Goal: Information Seeking & Learning: Find specific fact

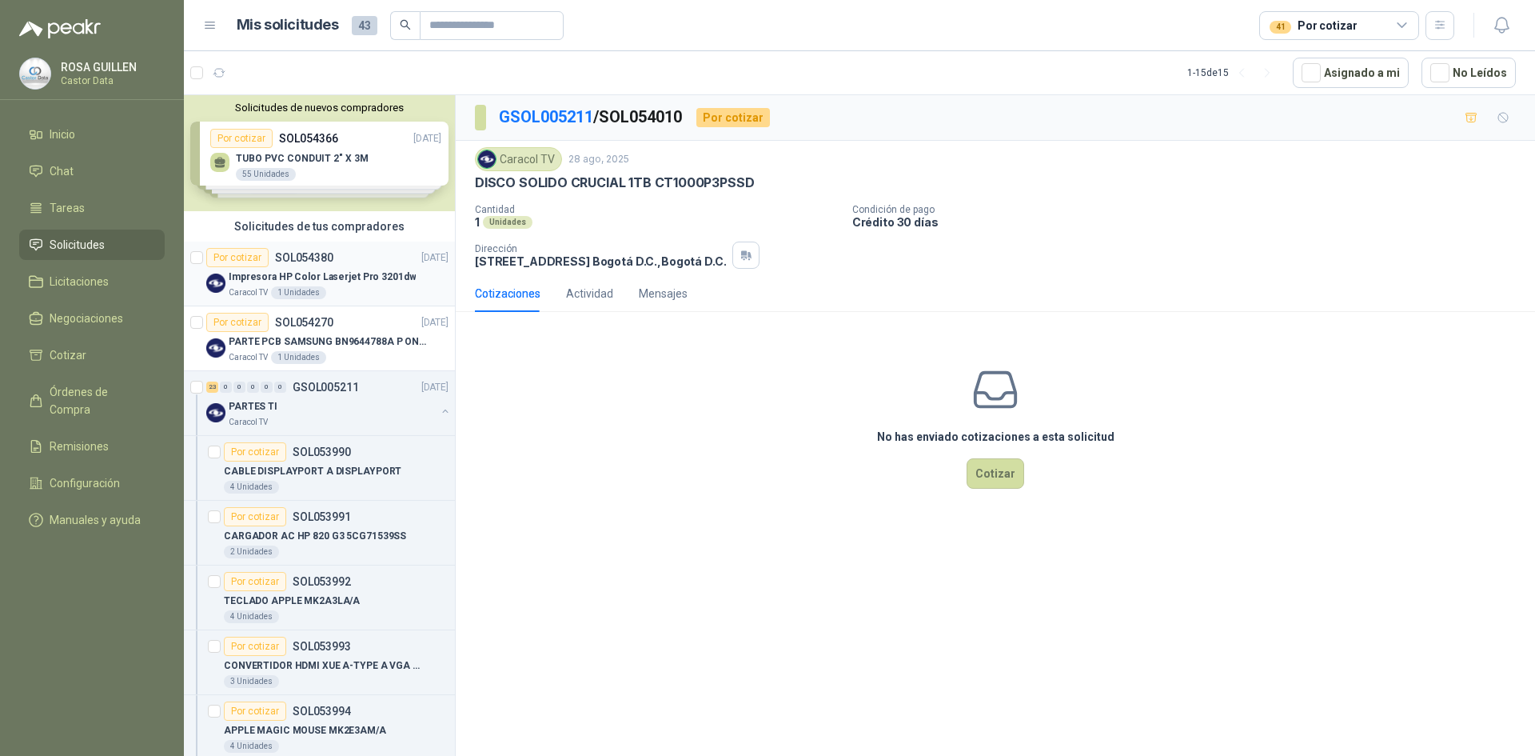
click at [356, 277] on p "Impresora HP Color Laserjet Pro 3201dw" at bounding box center [322, 276] width 187 height 15
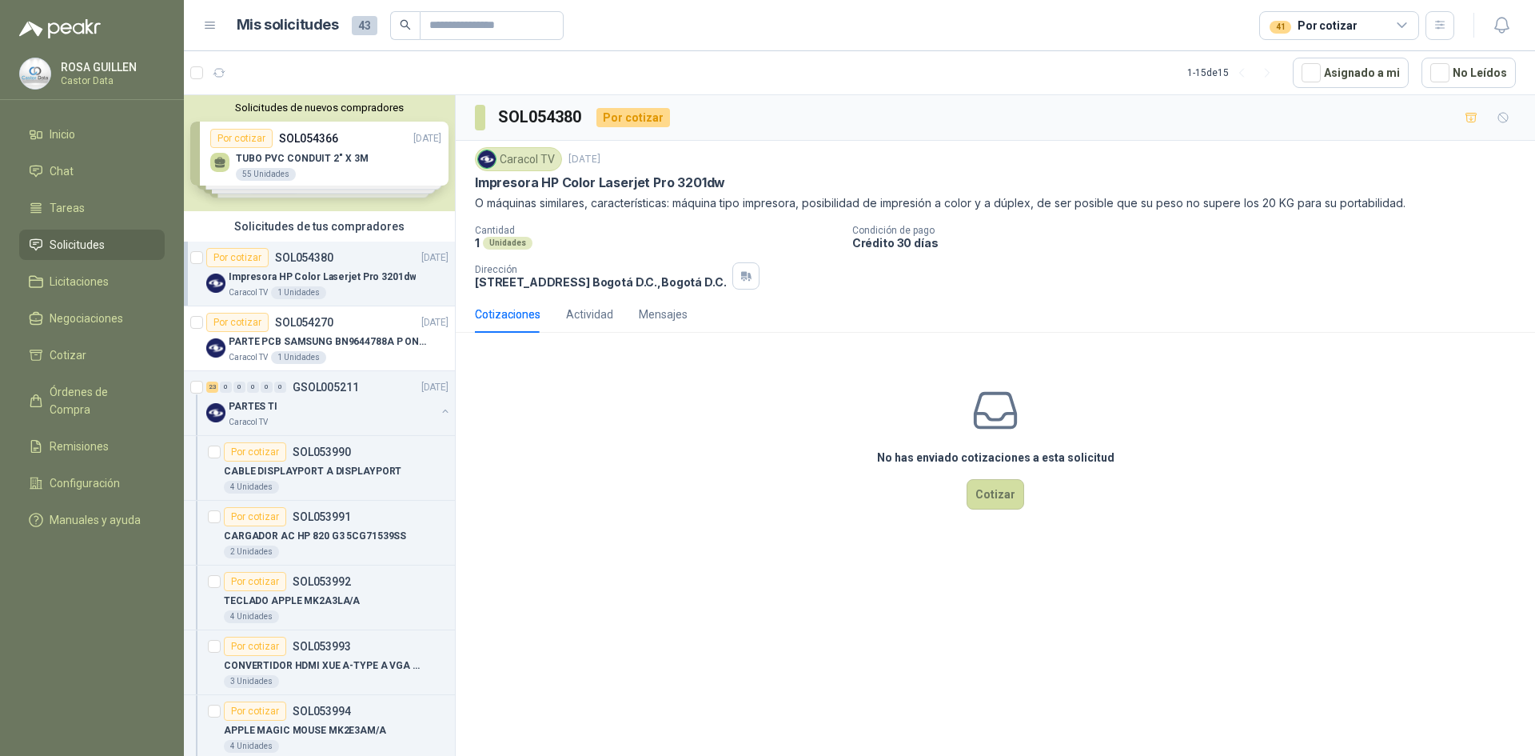
click at [643, 70] on article "1 - 15 de 15 Asignado a mi No Leídos" at bounding box center [859, 72] width 1351 height 43
click at [330, 333] on div "PARTE PCB SAMSUNG BN9644788A P ONECONNE" at bounding box center [339, 341] width 220 height 19
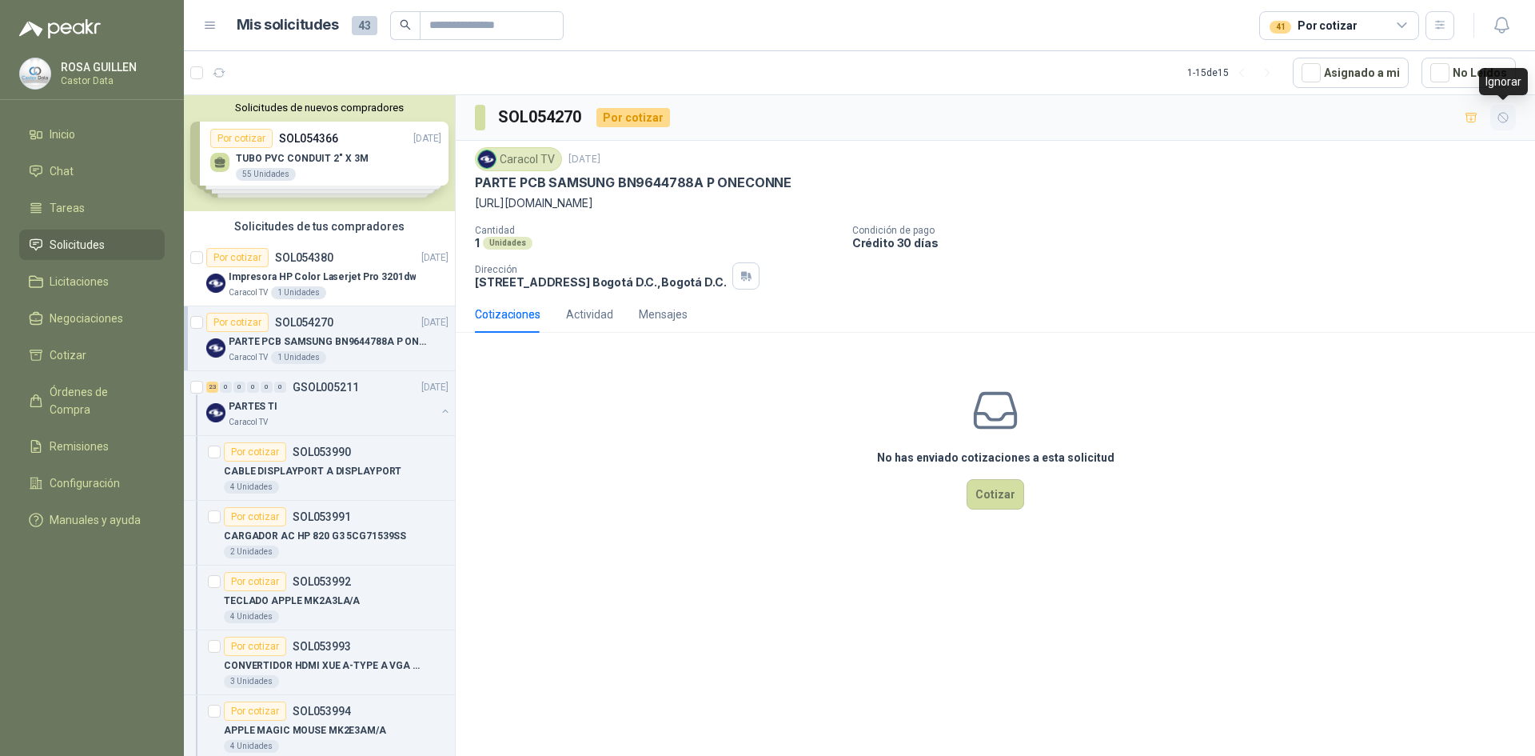
click at [1504, 116] on icon "button" at bounding box center [1504, 118] width 14 height 14
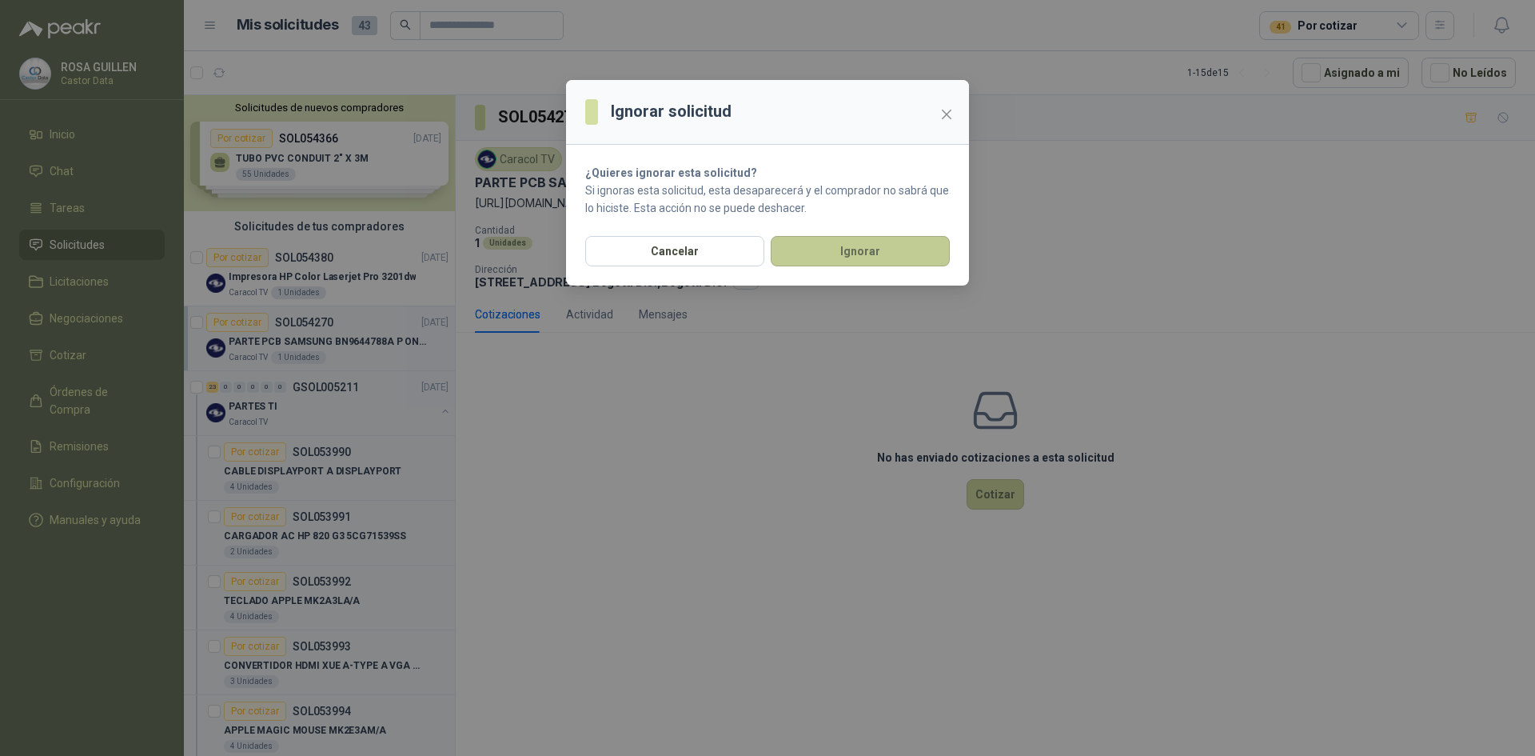
click at [820, 250] on button "Ignorar" at bounding box center [860, 251] width 179 height 30
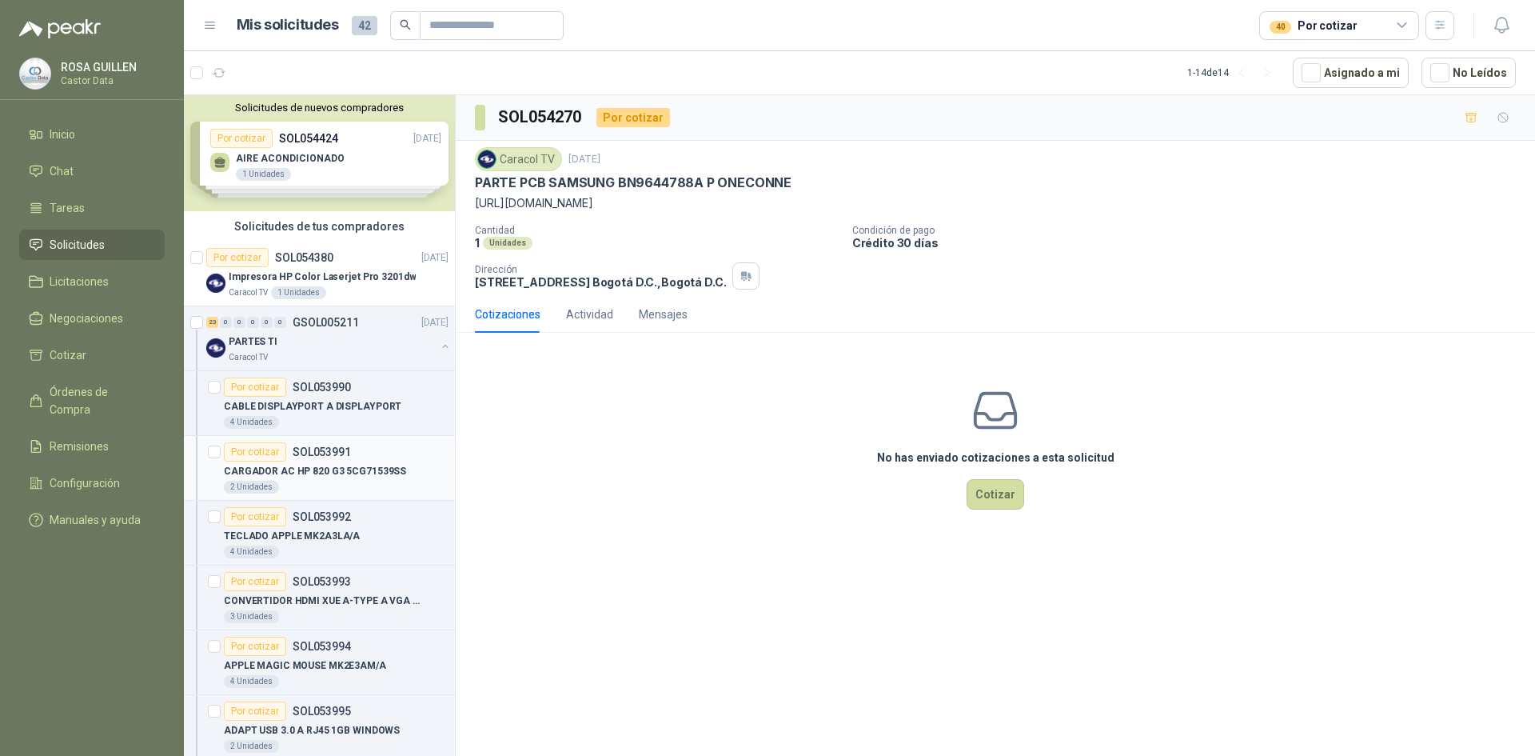
click at [339, 471] on p "CARGADOR AC HP 820 G3 5CG71539SS" at bounding box center [315, 471] width 182 height 15
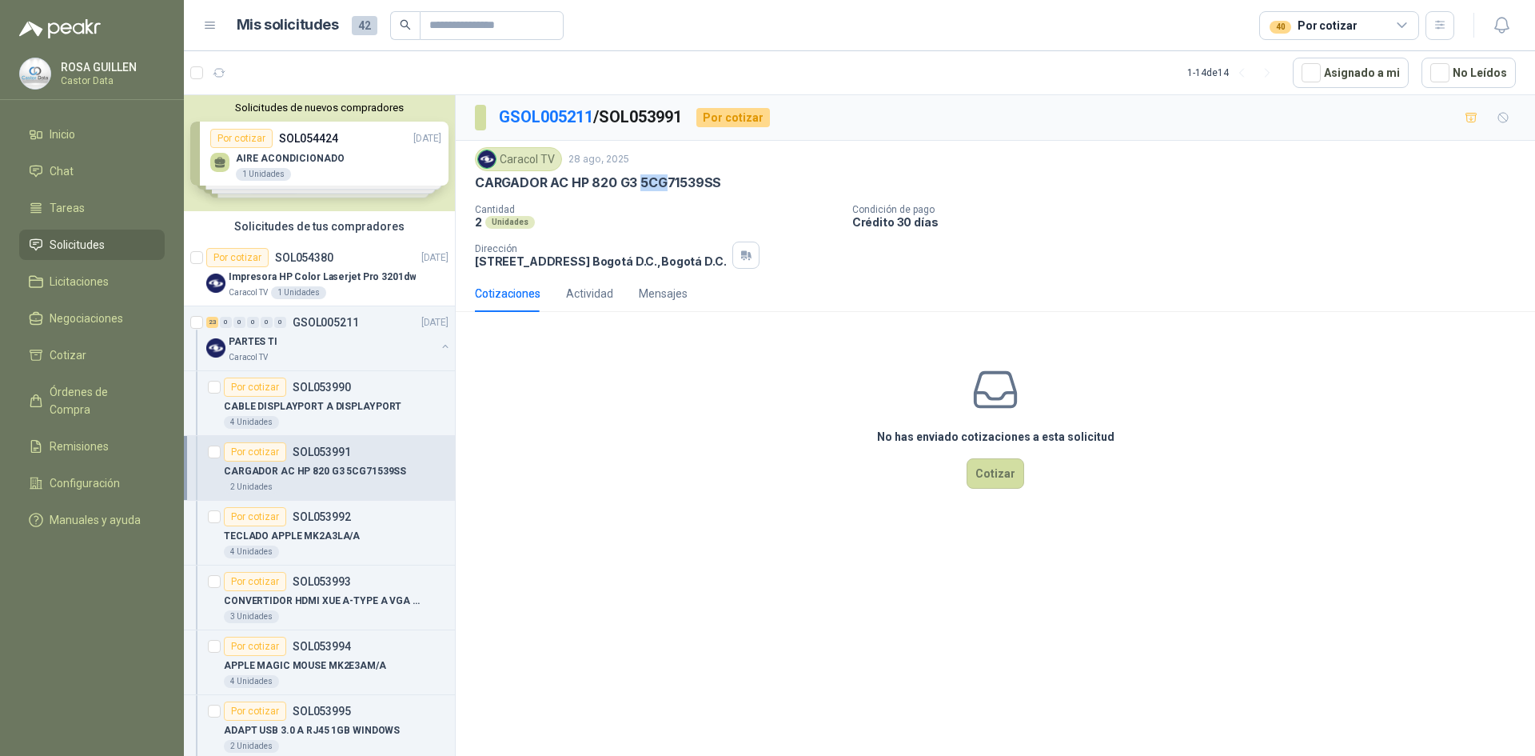
drag, startPoint x: 638, startPoint y: 182, endPoint x: 666, endPoint y: 181, distance: 28.0
click at [666, 181] on p "CARGADOR AC HP 820 G3 5CG71539SS" at bounding box center [598, 182] width 246 height 17
drag, startPoint x: 572, startPoint y: 184, endPoint x: 636, endPoint y: 187, distance: 63.2
click at [636, 187] on p "CARGADOR AC HP 820 G3 5CG71539SS" at bounding box center [598, 182] width 246 height 17
copy p "HP 820 G3"
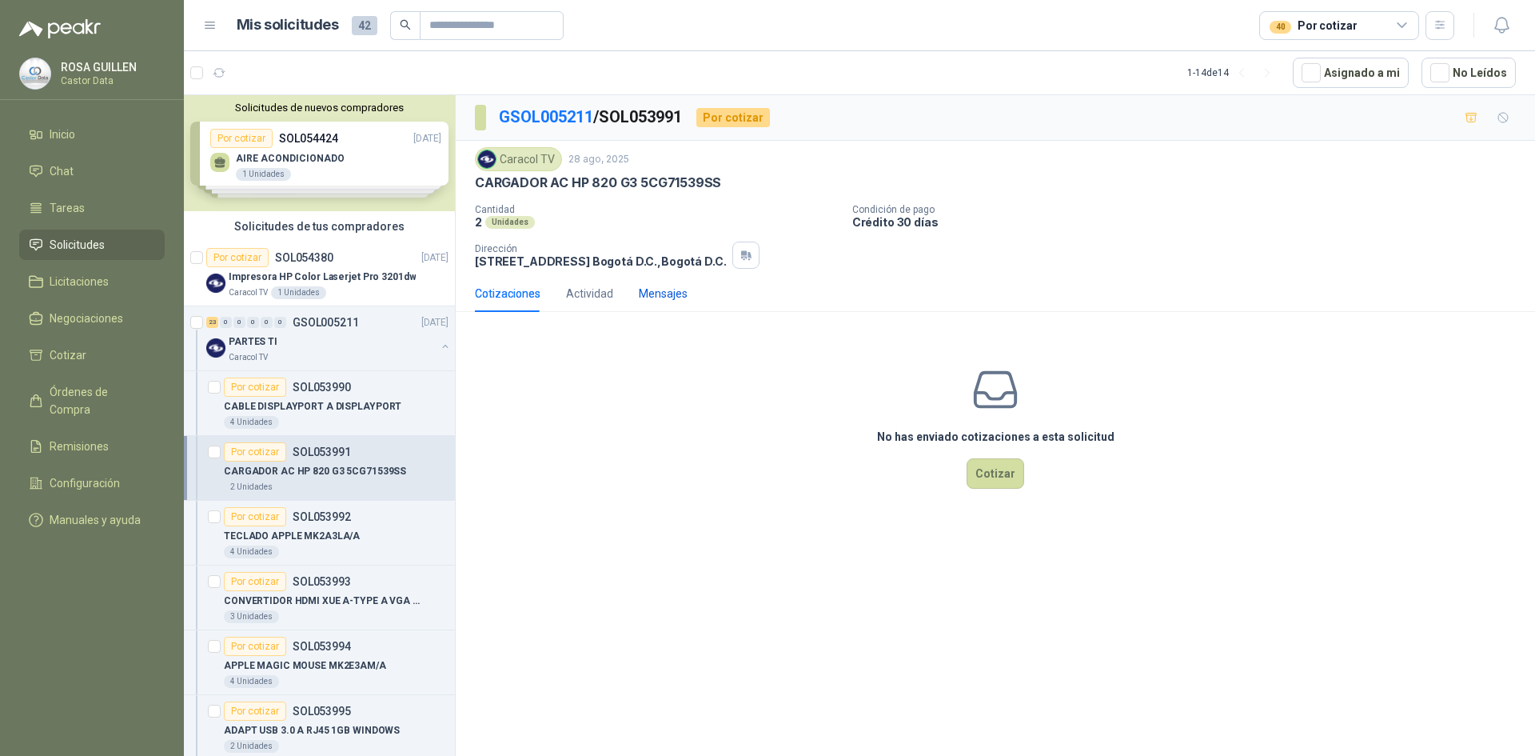
click at [671, 294] on div "Mensajes" at bounding box center [663, 294] width 49 height 18
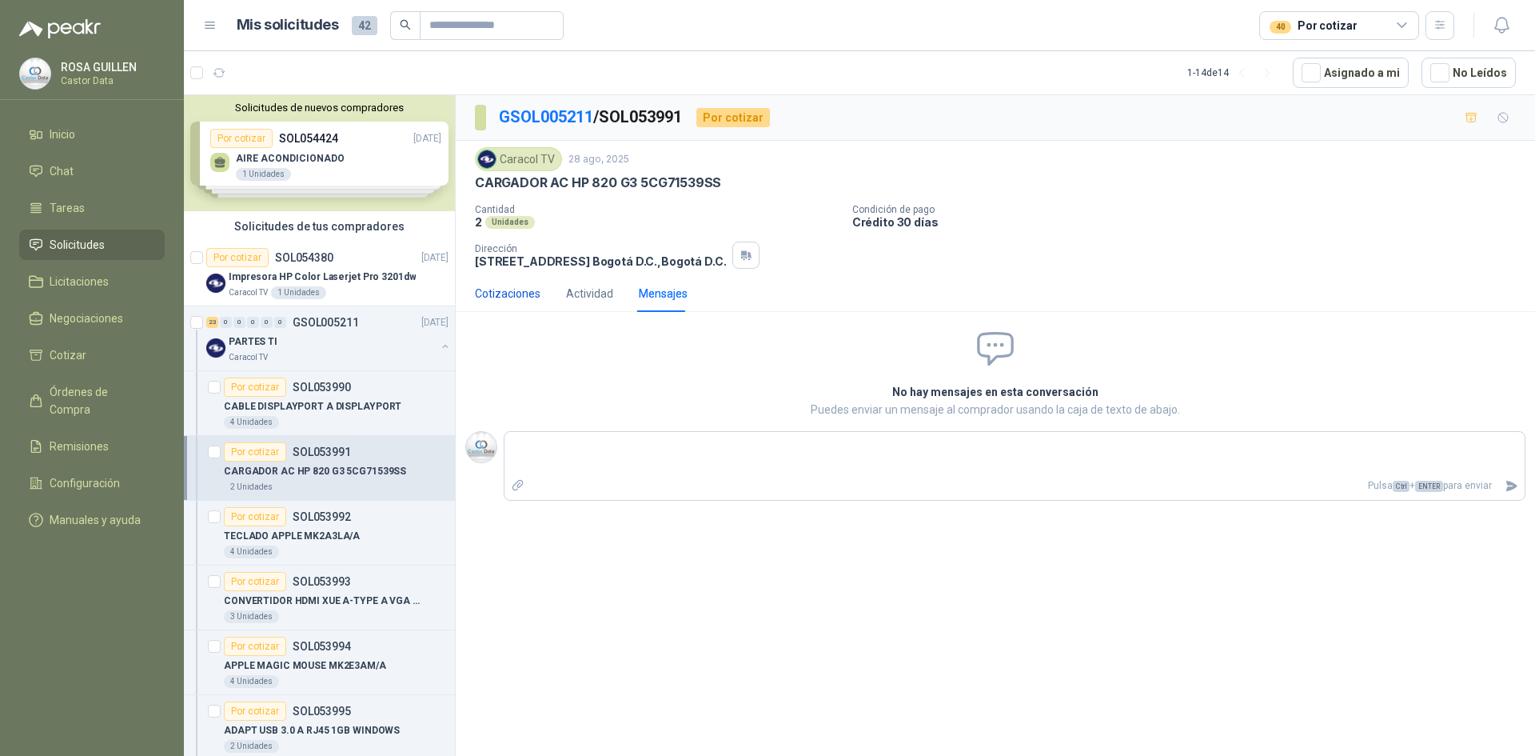
click at [512, 290] on div "Cotizaciones" at bounding box center [508, 294] width 66 height 18
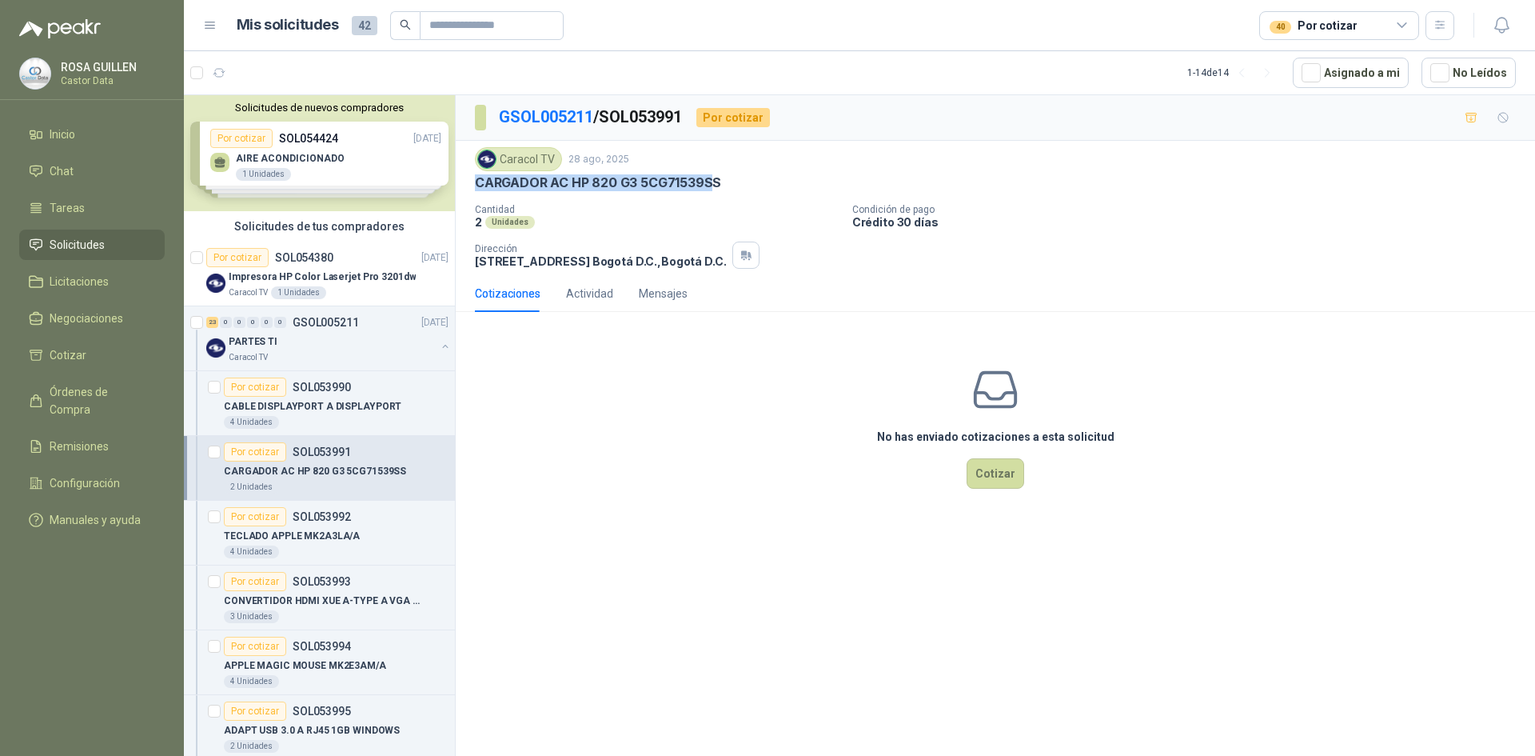
drag, startPoint x: 478, startPoint y: 184, endPoint x: 712, endPoint y: 181, distance: 233.5
click at [712, 181] on p "CARGADOR AC HP 820 G3 5CG71539SS" at bounding box center [598, 182] width 246 height 17
click at [704, 181] on p "CARGADOR AC HP 820 G3 5CG71539SS" at bounding box center [598, 182] width 246 height 17
click at [673, 180] on p "CARGADOR AC HP 820 G3 5CG71539SS" at bounding box center [598, 182] width 246 height 17
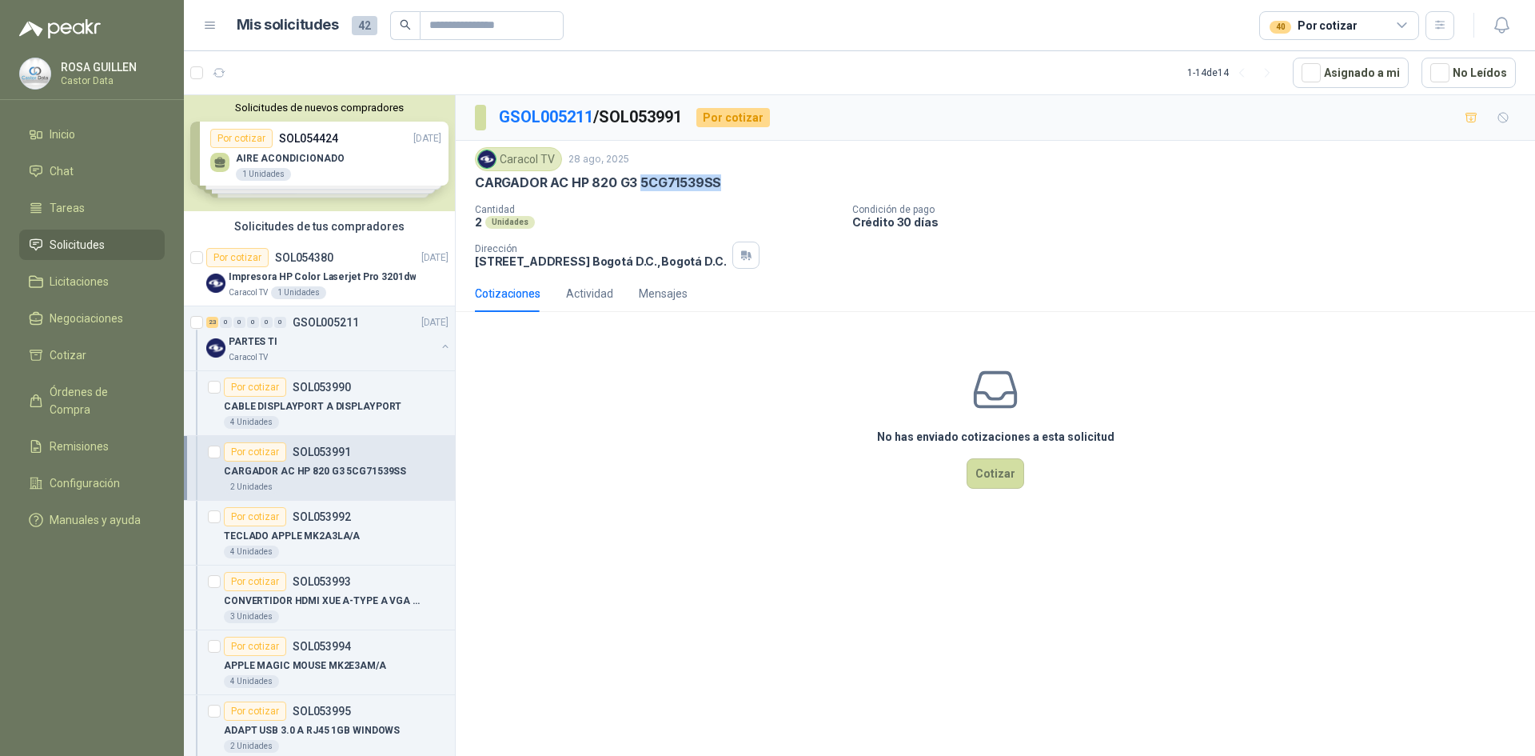
copy p "5CG71539SS"
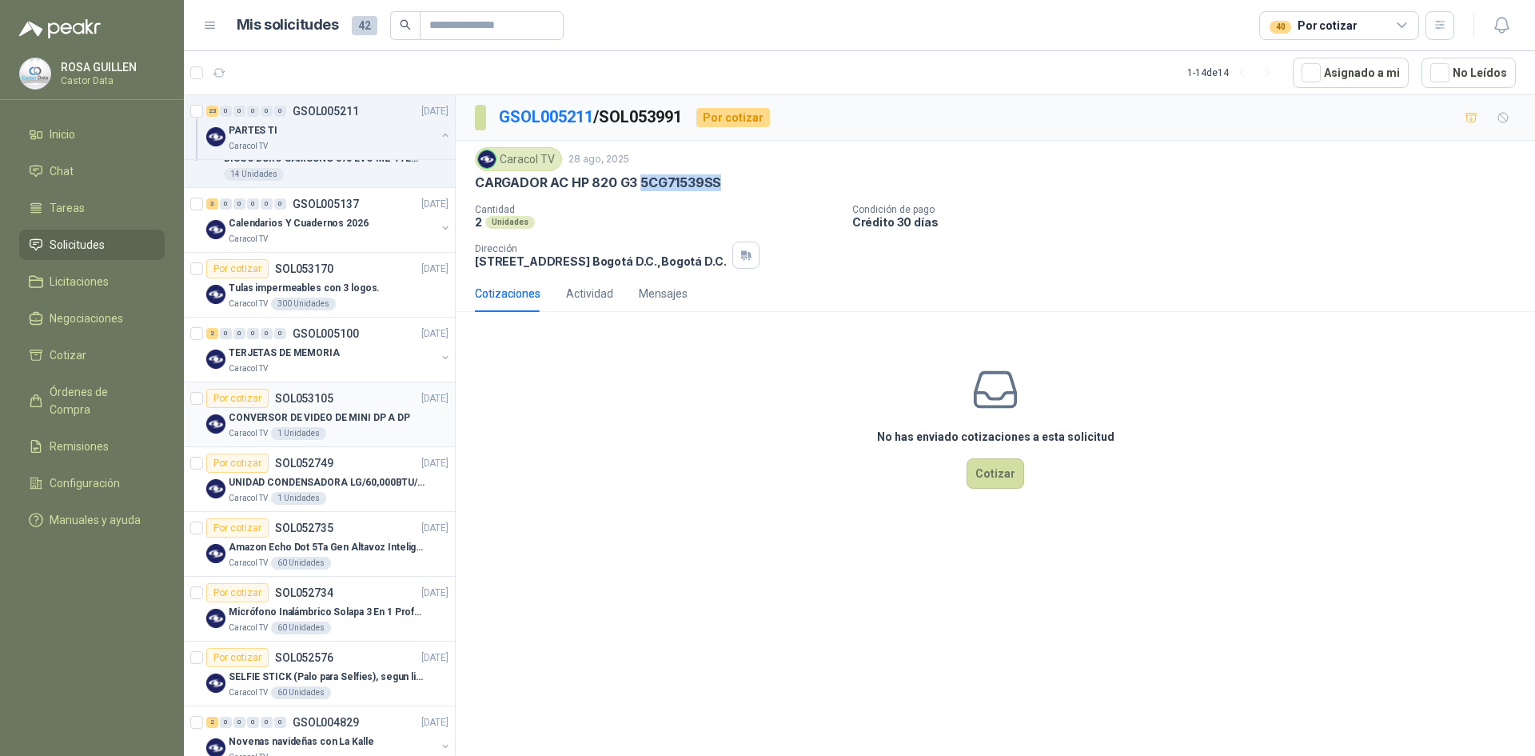
scroll to position [1759, 0]
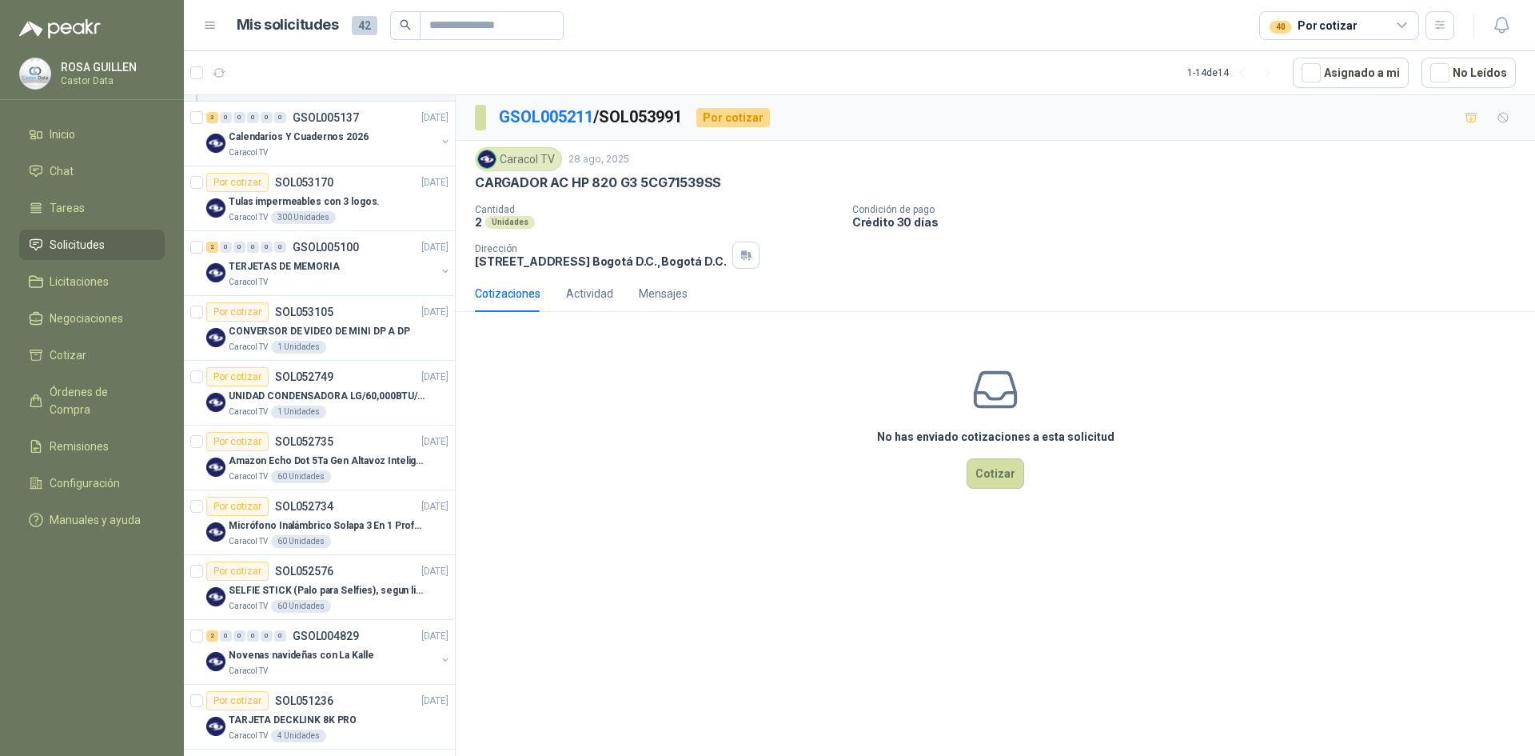
click at [1406, 20] on icon at bounding box center [1402, 25] width 14 height 14
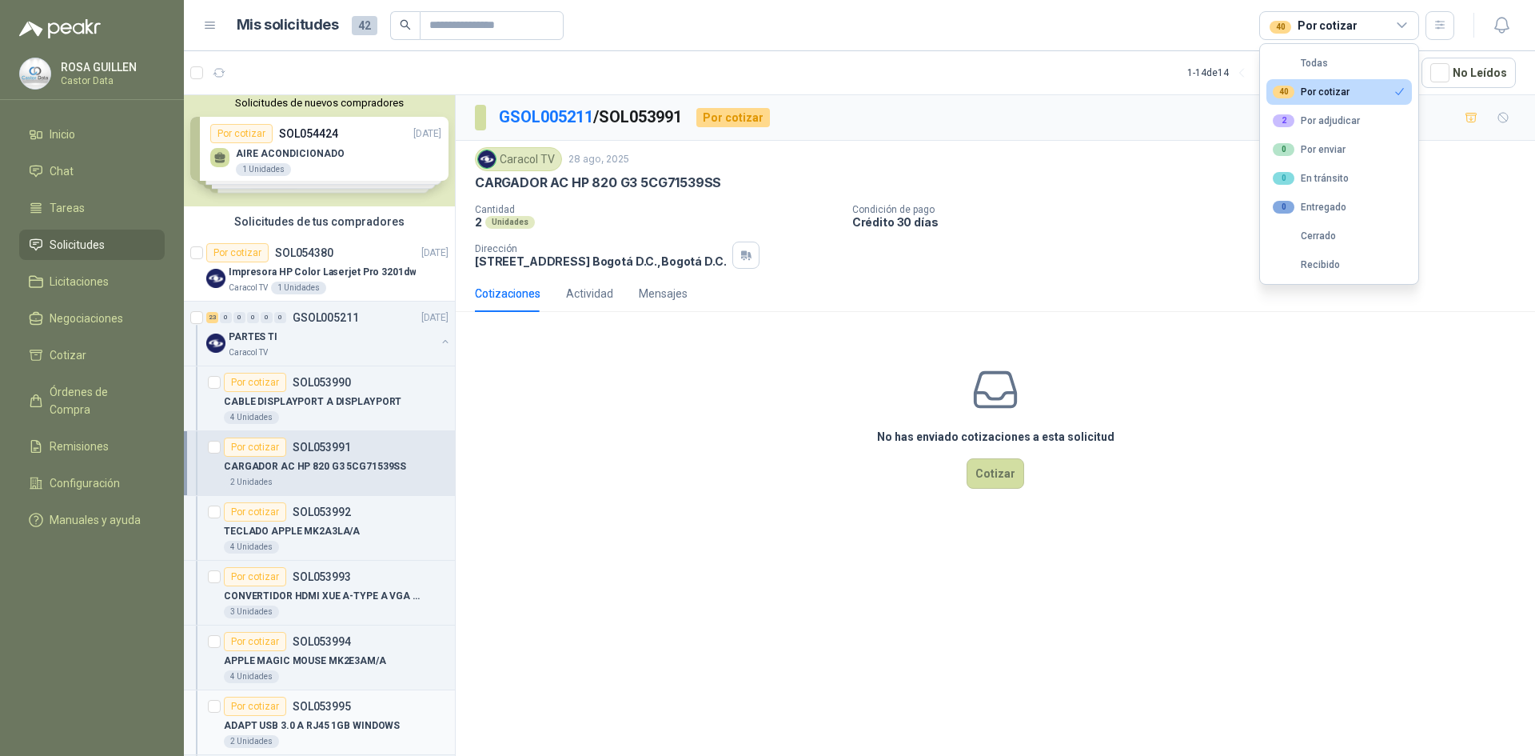
scroll to position [0, 0]
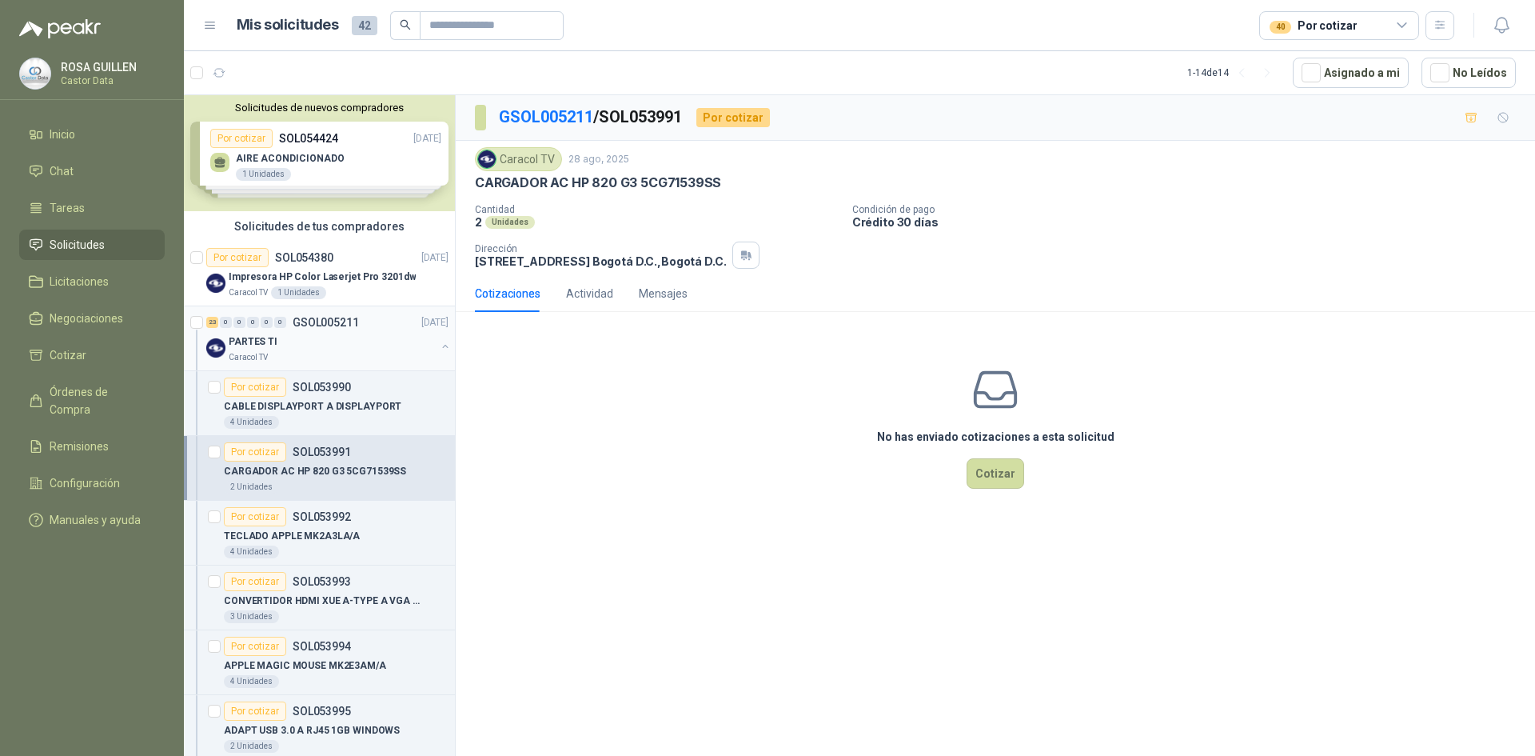
click at [319, 339] on div "PARTES TI" at bounding box center [332, 341] width 207 height 19
